Goal: Task Accomplishment & Management: Manage account settings

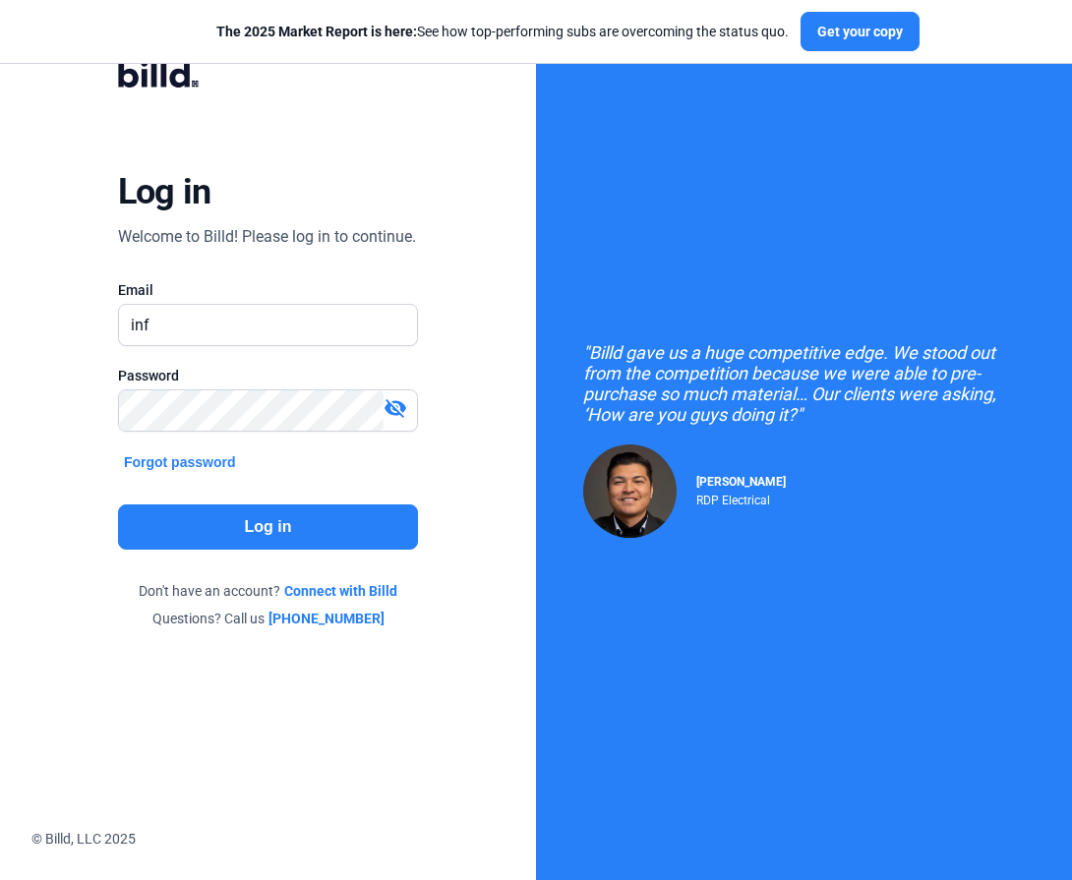
type input "[EMAIL_ADDRESS][DOMAIN_NAME]"
click at [300, 550] on button "Log in" at bounding box center [268, 527] width 300 height 45
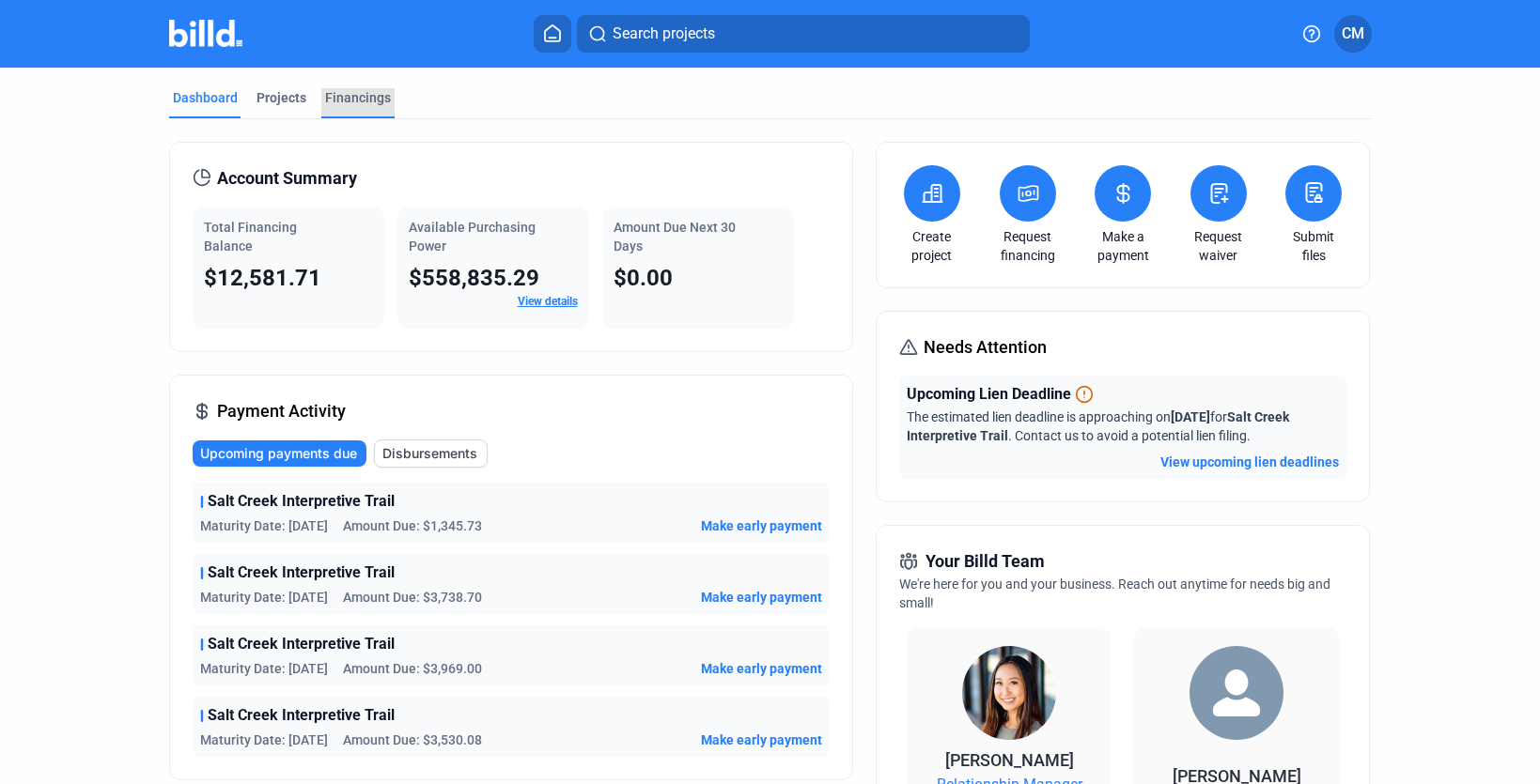
click at [373, 97] on div "Financings" at bounding box center [357, 97] width 66 height 19
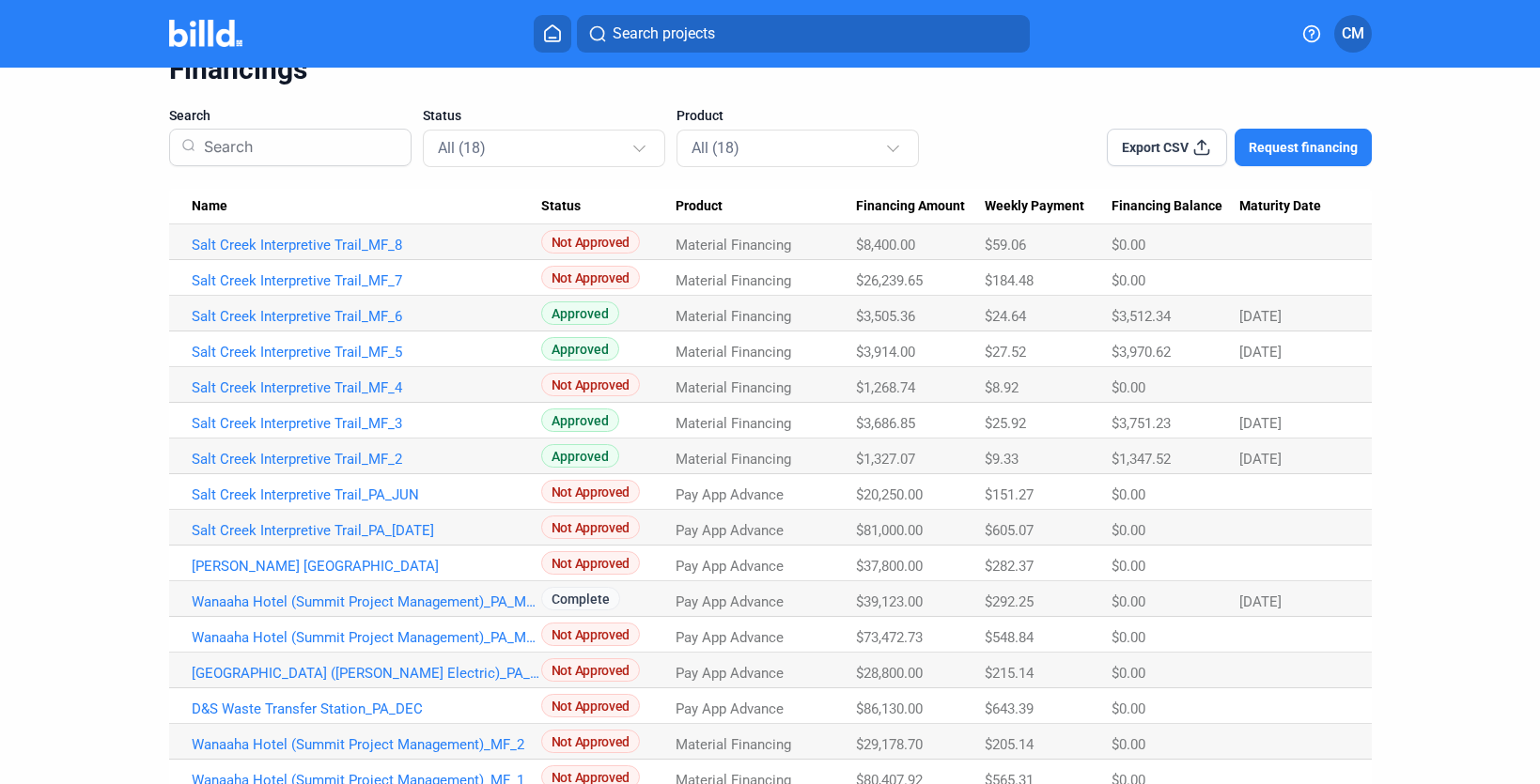
scroll to position [96, 0]
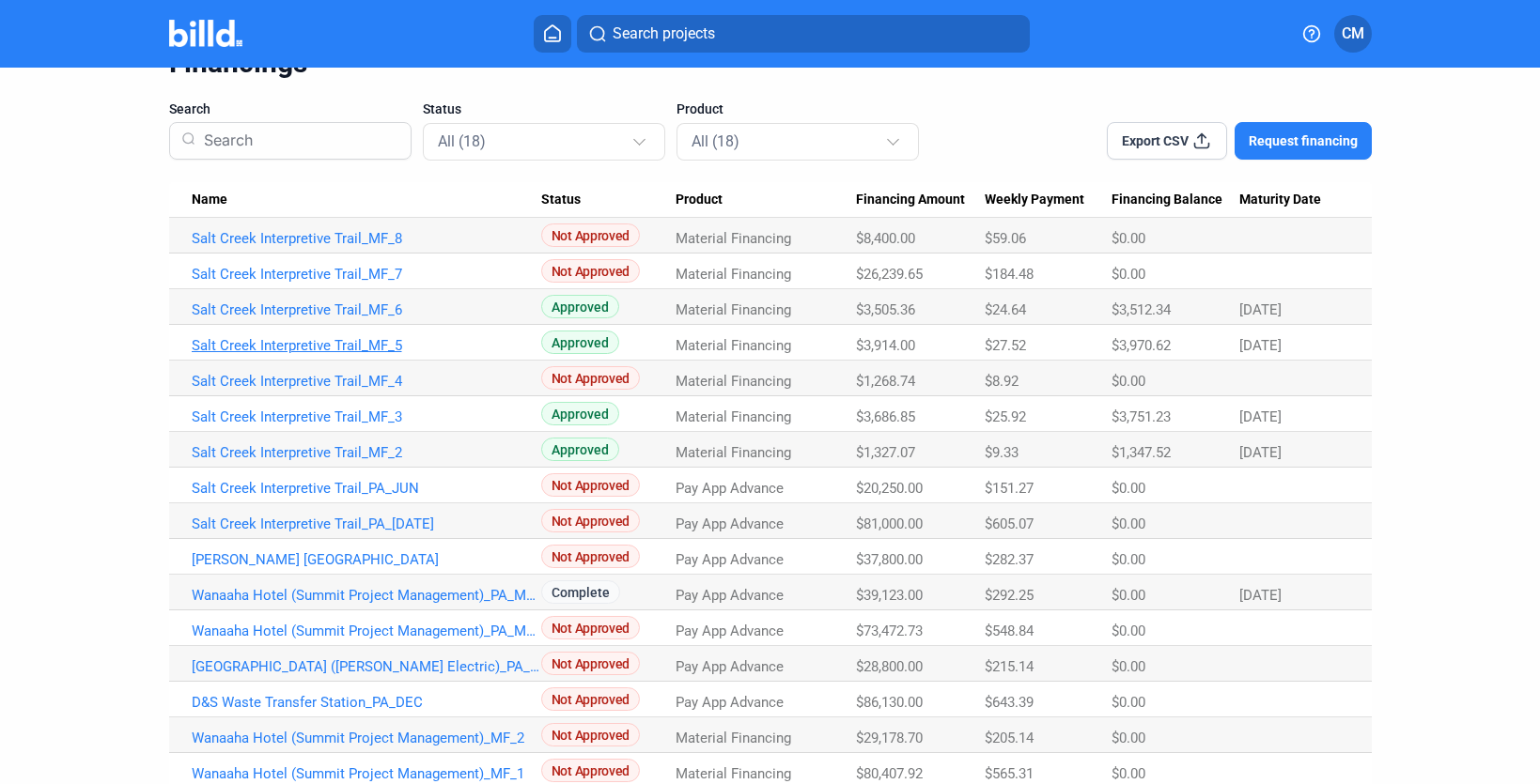
click at [305, 344] on link "Salt Creek Interpretive Trail_MF_5" at bounding box center [367, 346] width 350 height 17
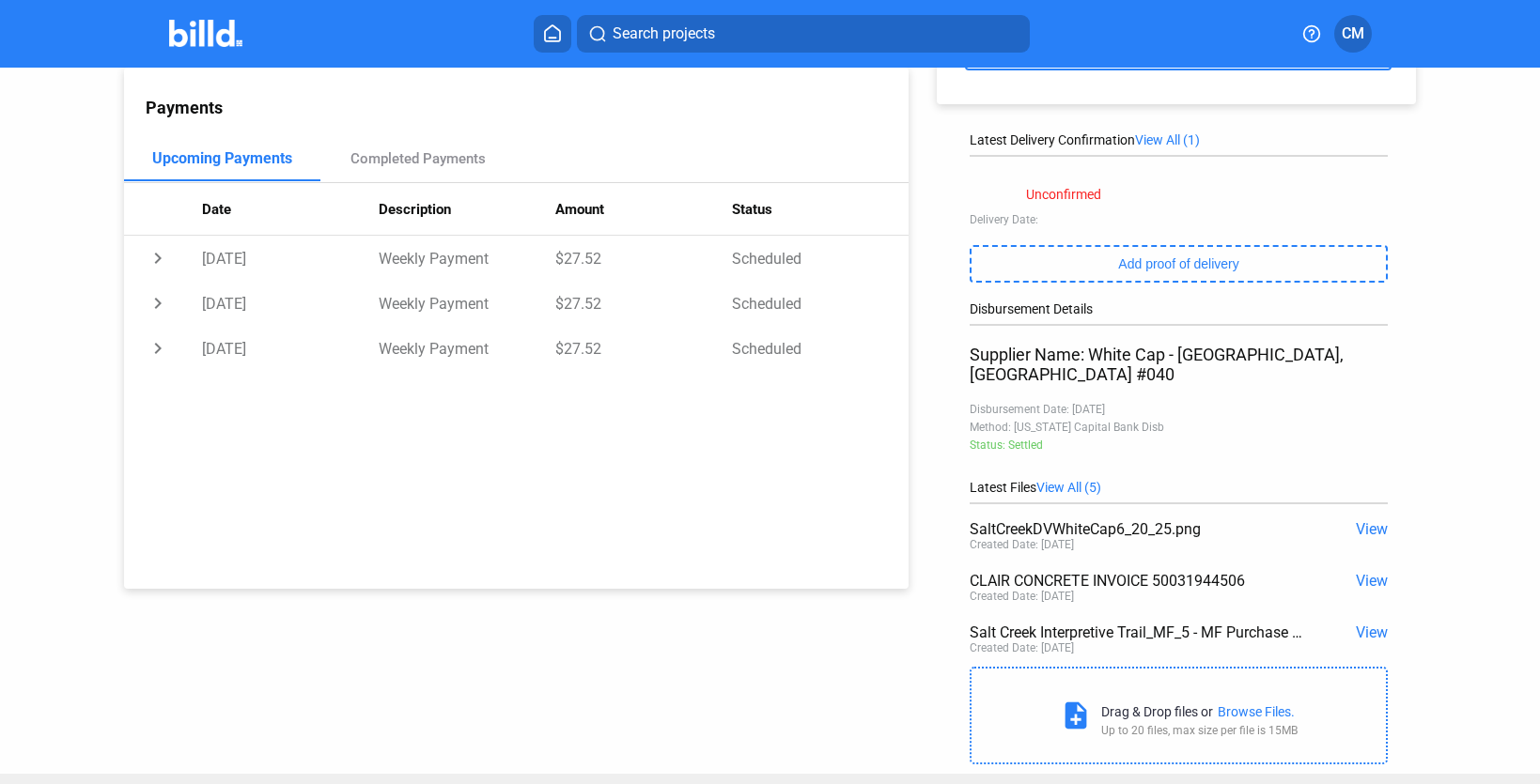
scroll to position [220, 0]
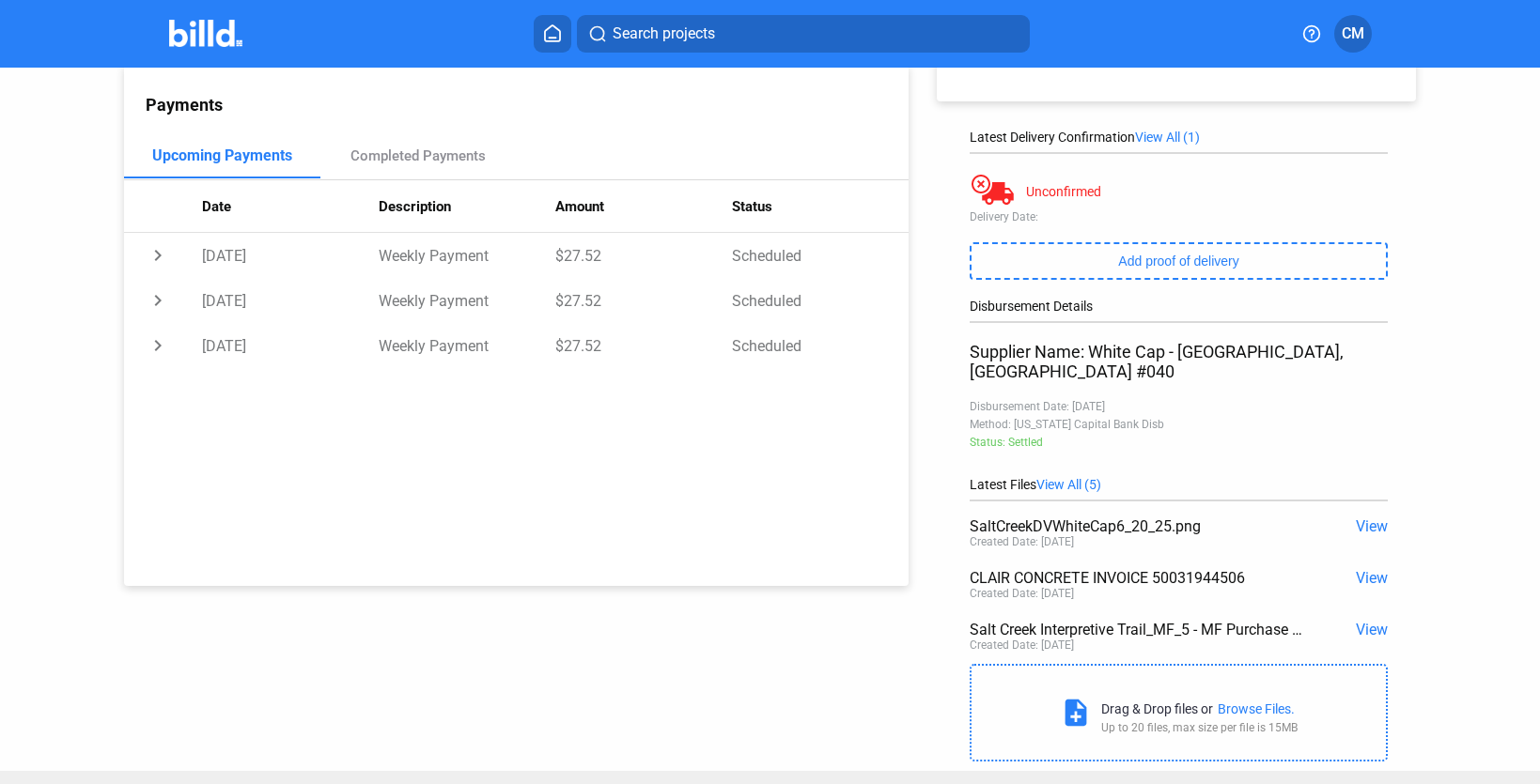
click at [1023, 518] on span "View" at bounding box center [1371, 526] width 32 height 18
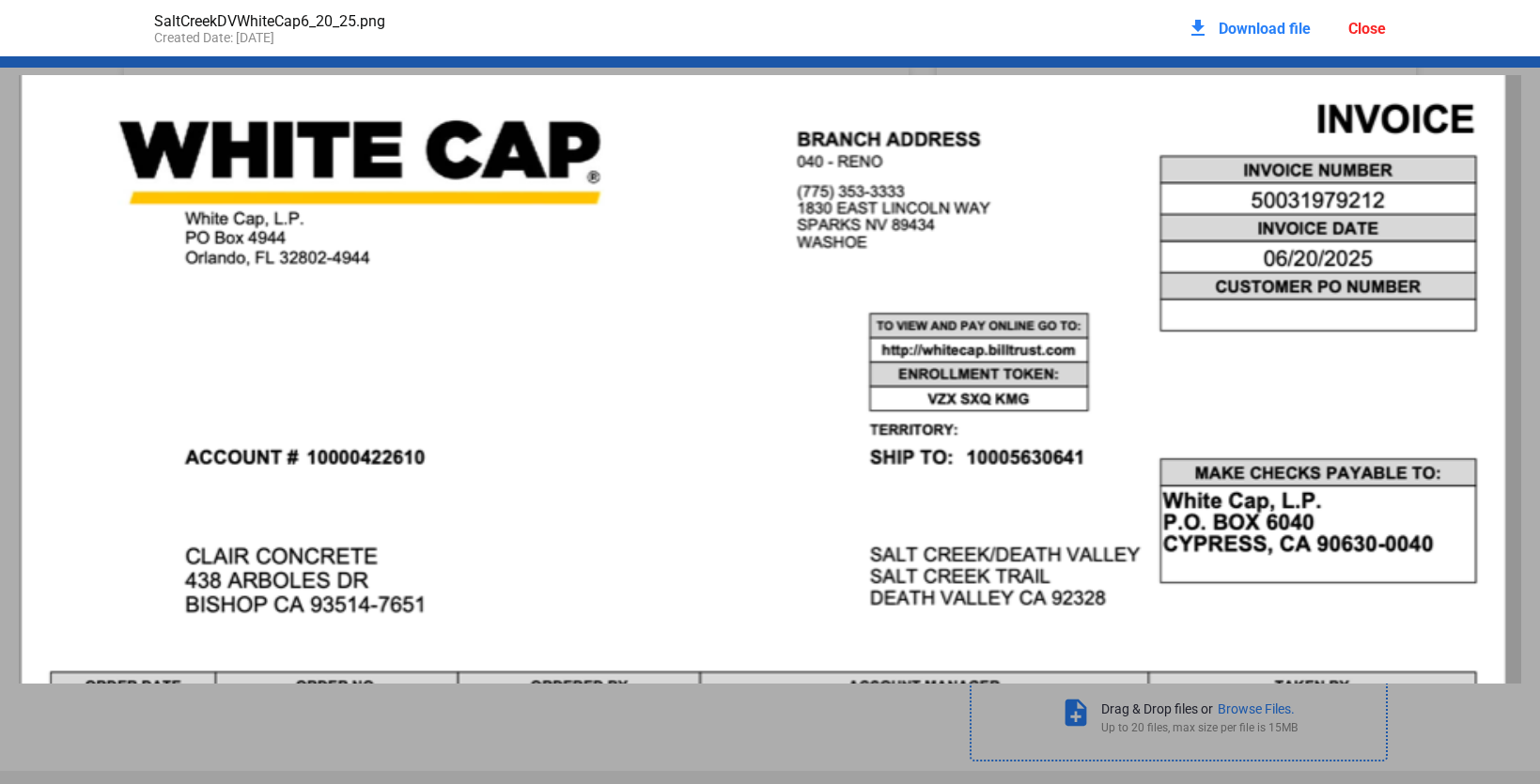
scroll to position [3, 0]
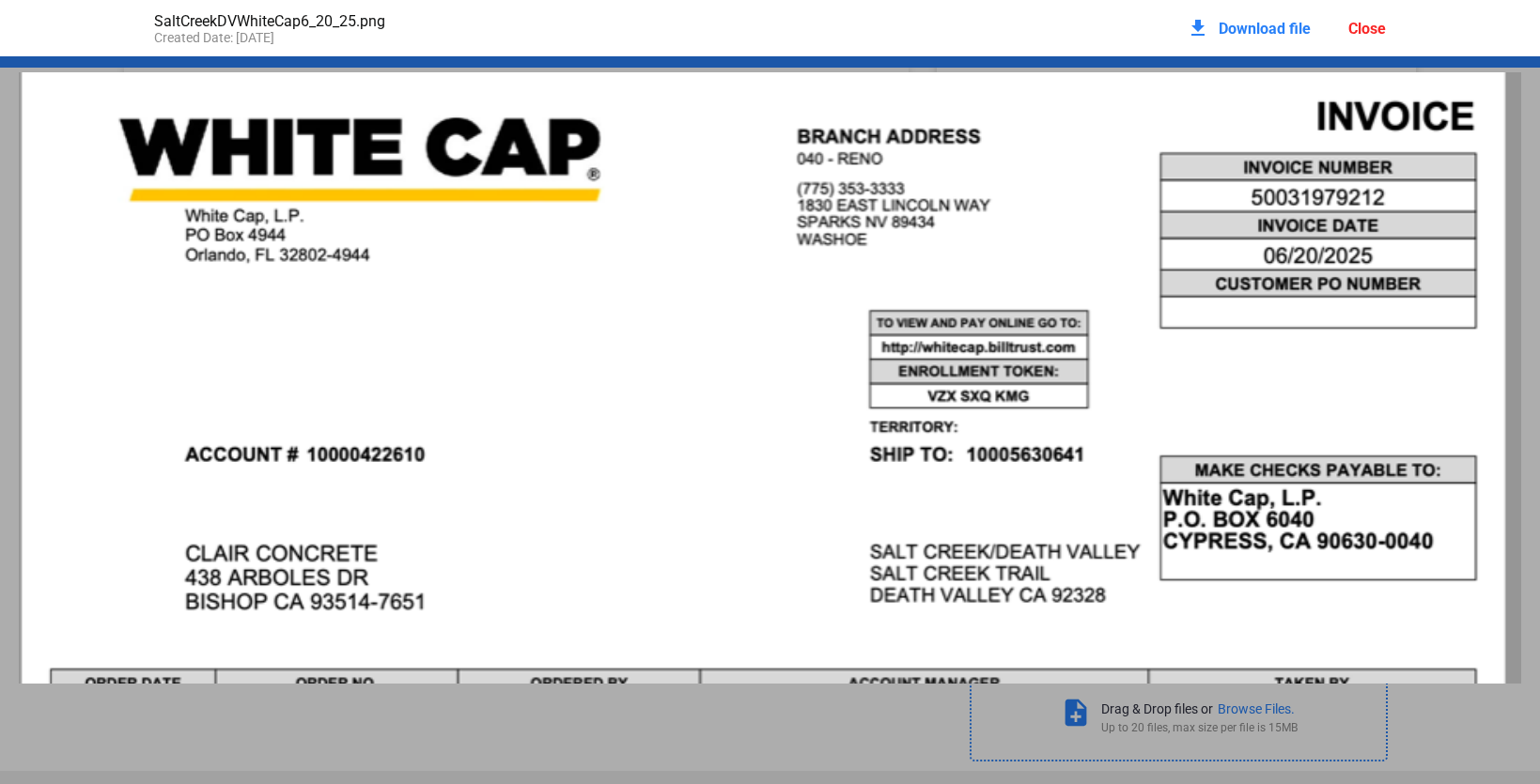
click at [1023, 24] on div "Close" at bounding box center [1366, 29] width 37 height 18
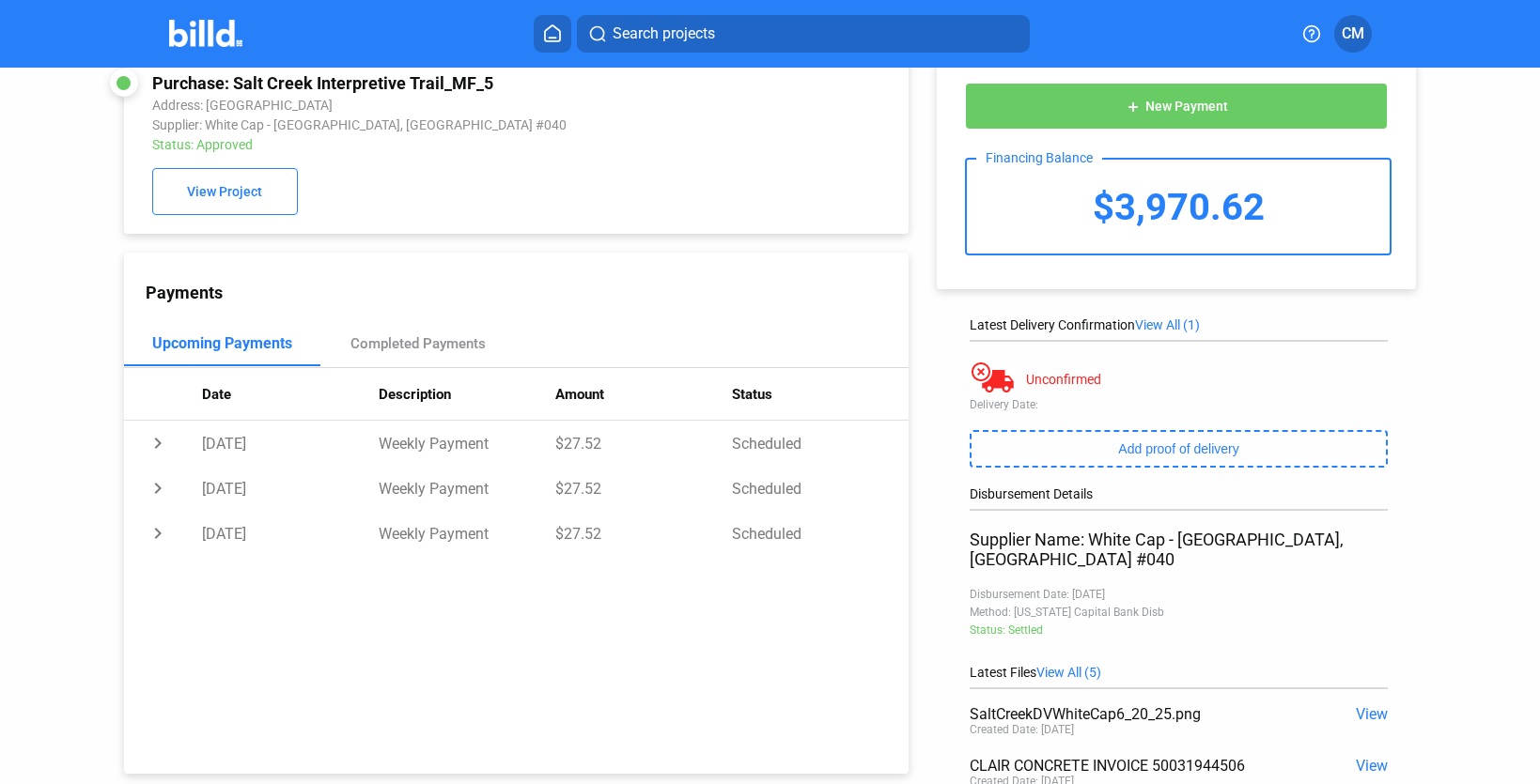
scroll to position [0, 0]
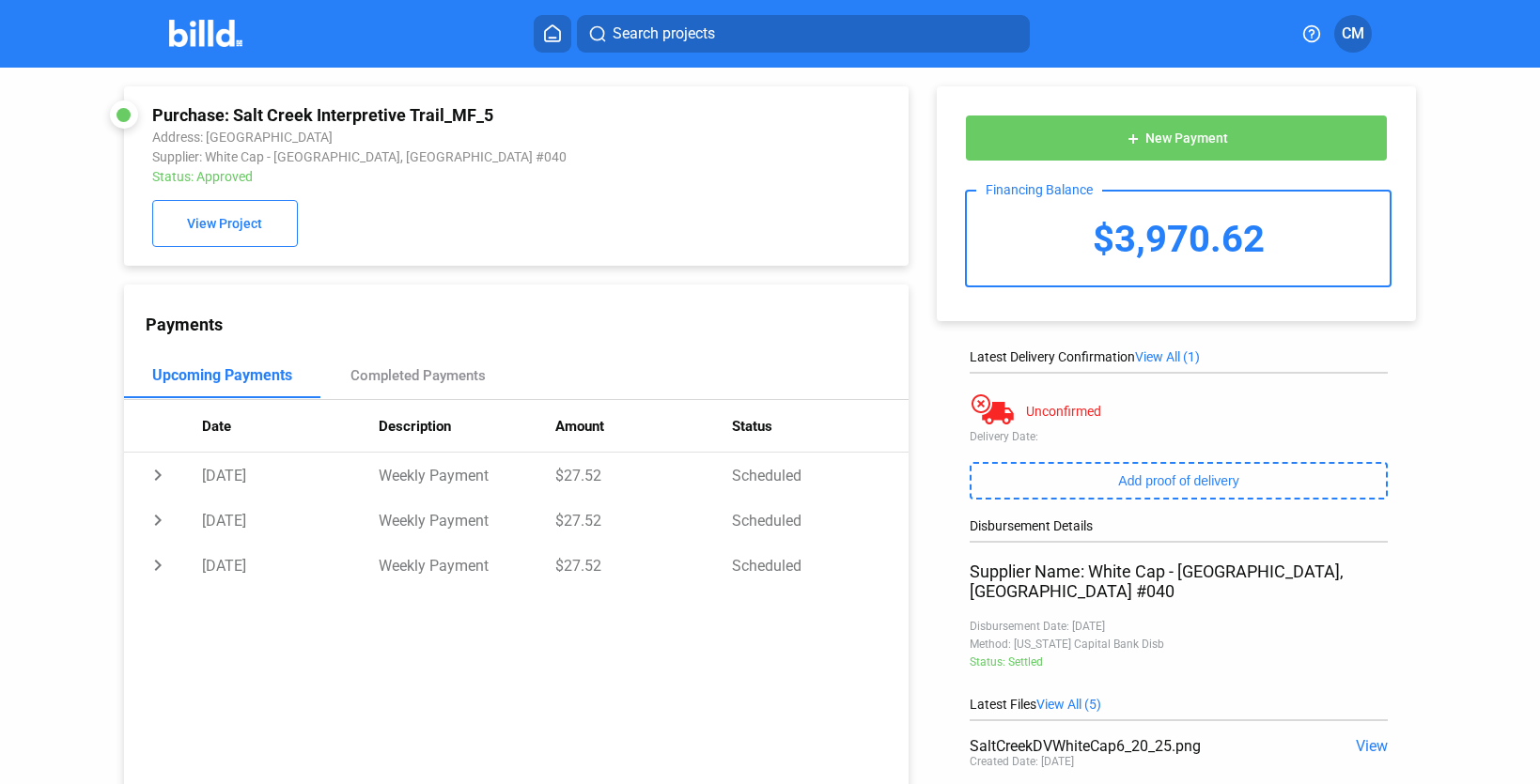
click at [1023, 29] on span "CM" at bounding box center [1354, 34] width 23 height 23
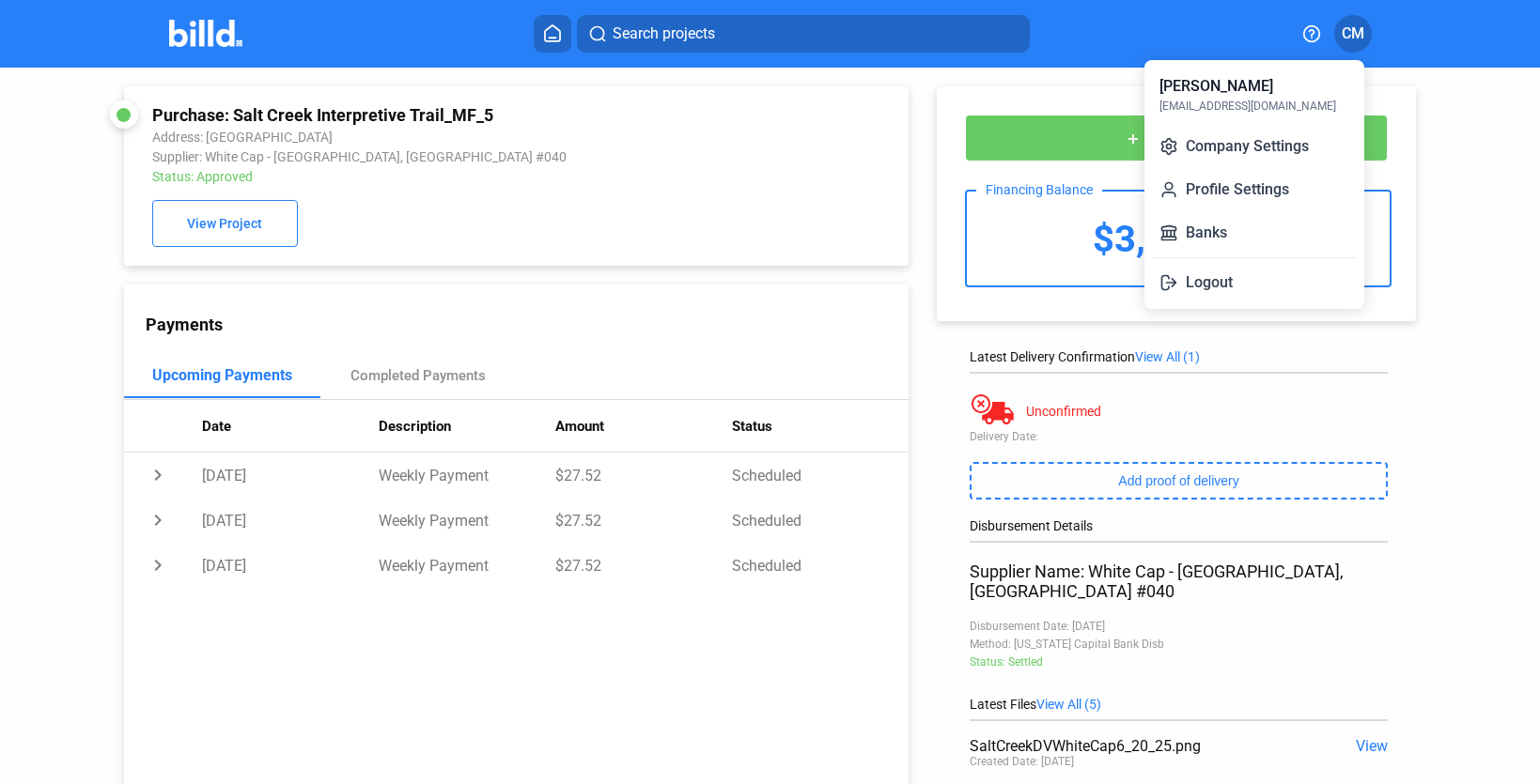
click at [565, 36] on div at bounding box center [770, 392] width 1540 height 784
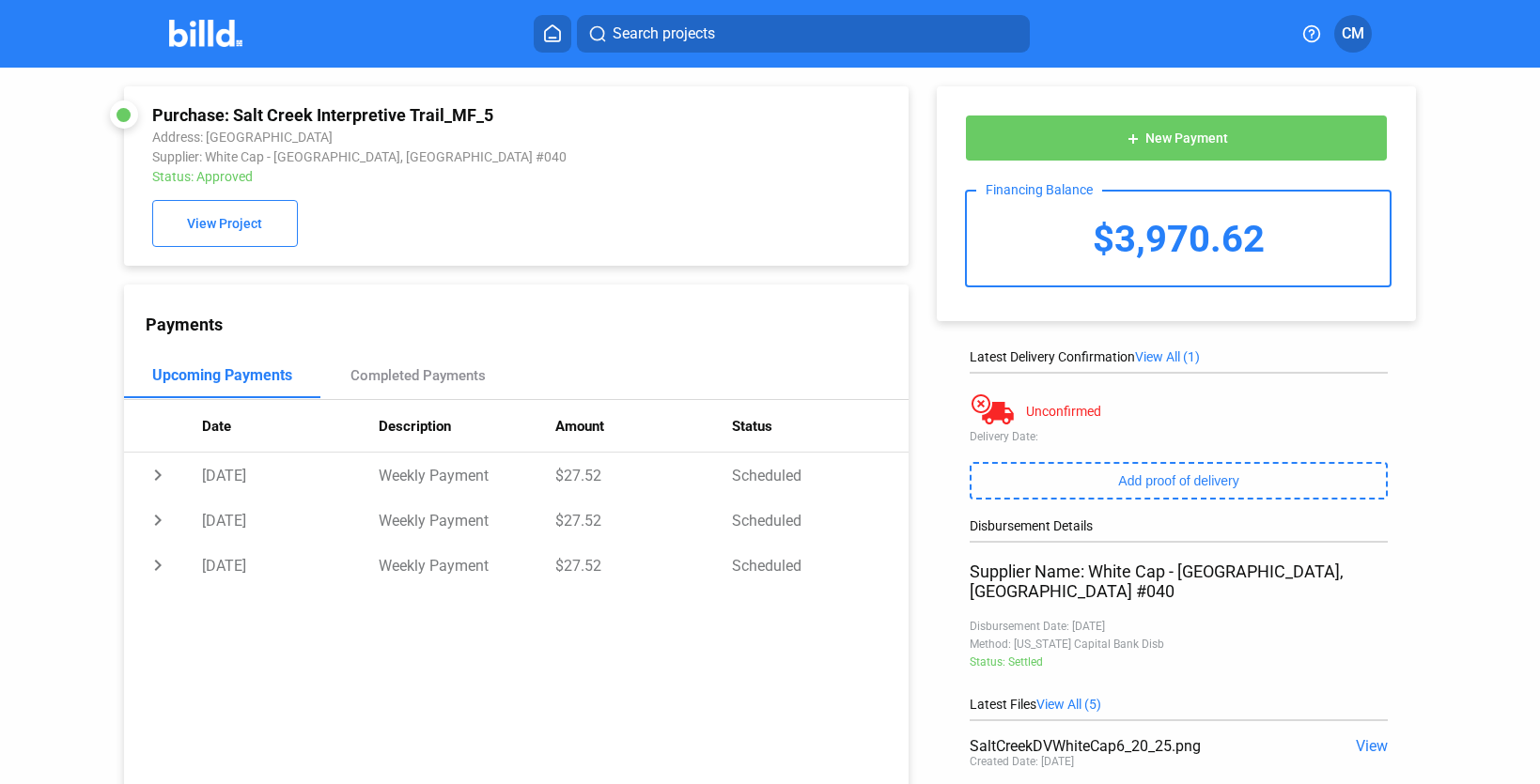
click at [560, 35] on icon at bounding box center [552, 33] width 15 height 16
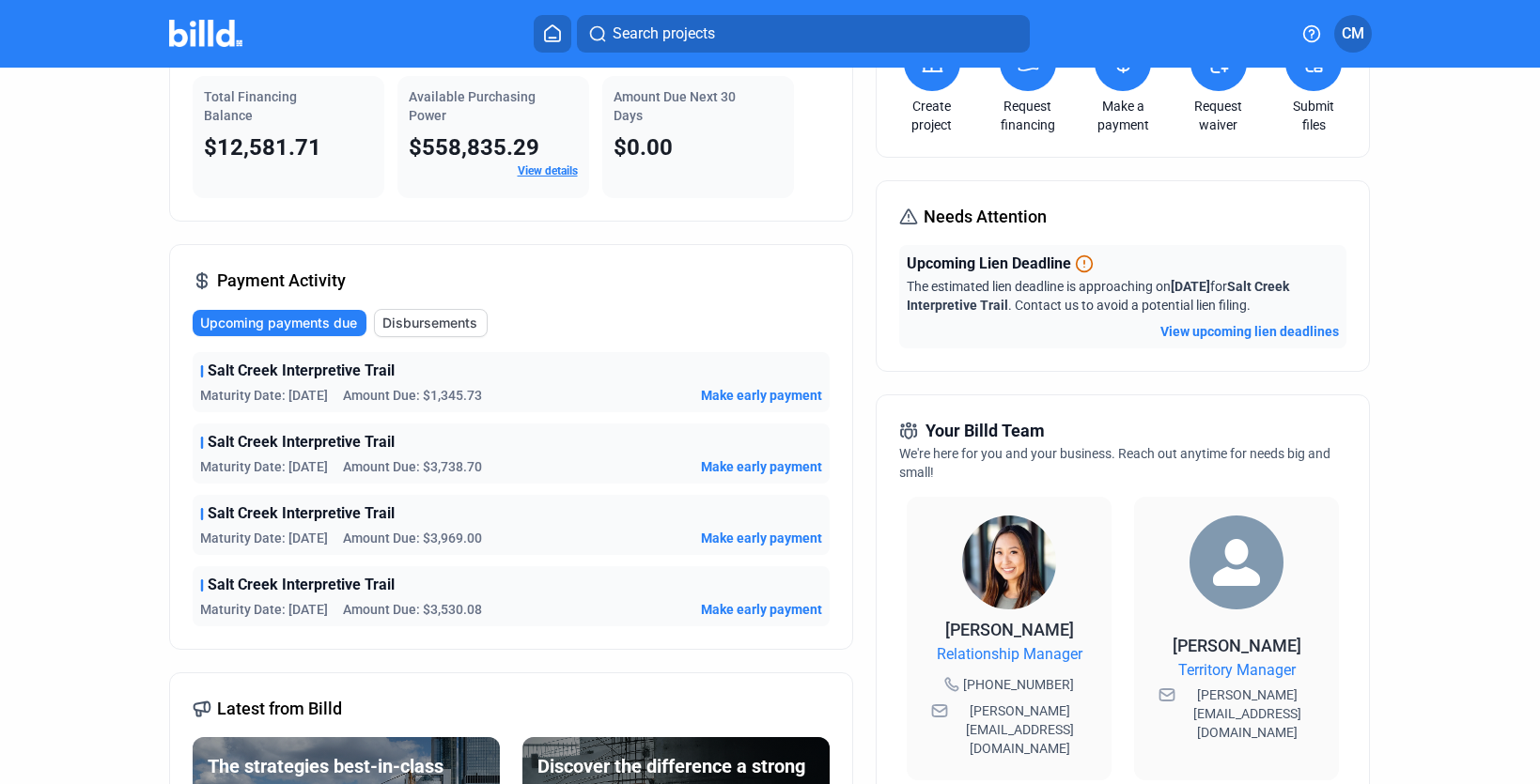
scroll to position [133, 0]
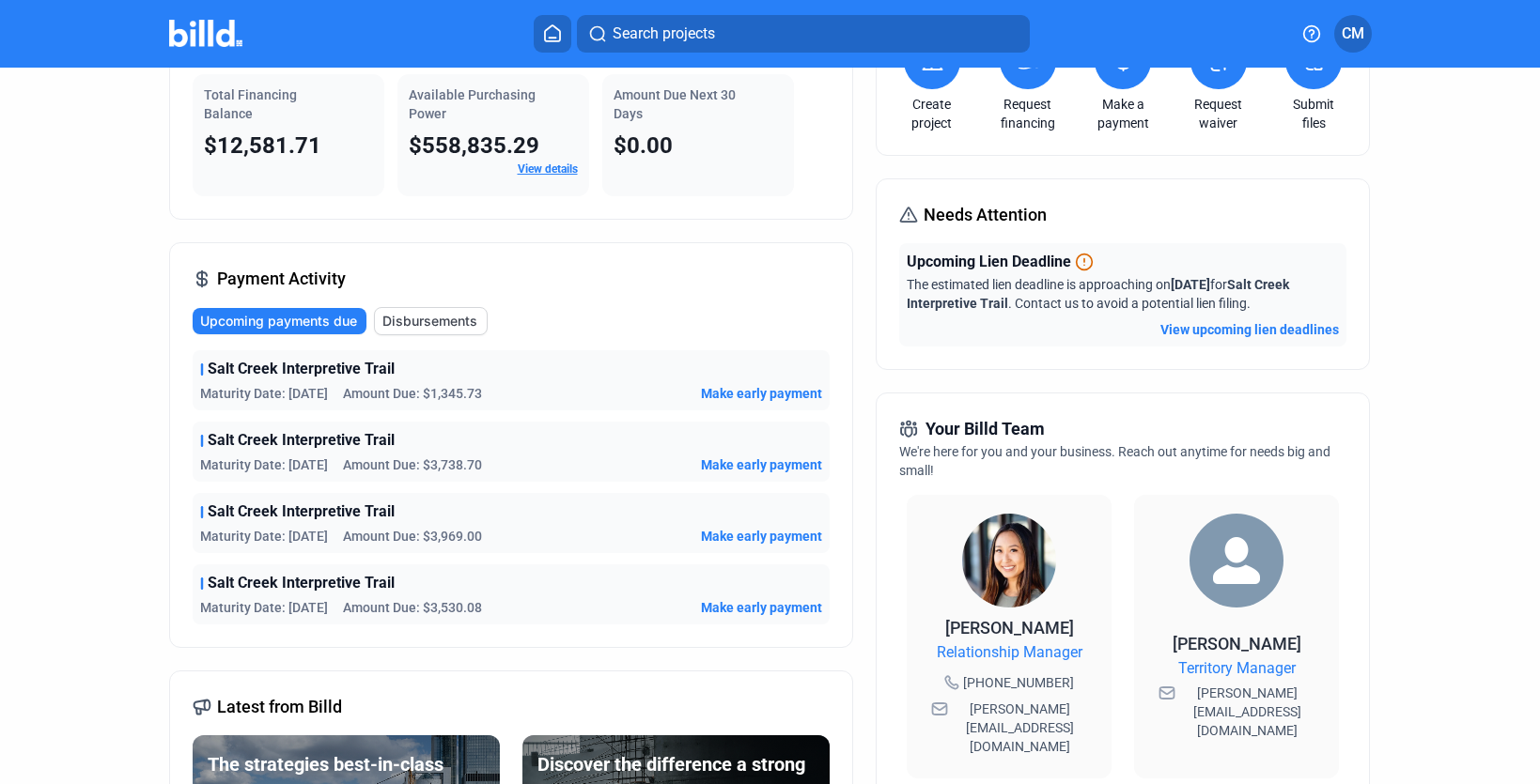
click at [534, 15] on button at bounding box center [552, 33] width 37 height 37
